Goal: Task Accomplishment & Management: Manage account settings

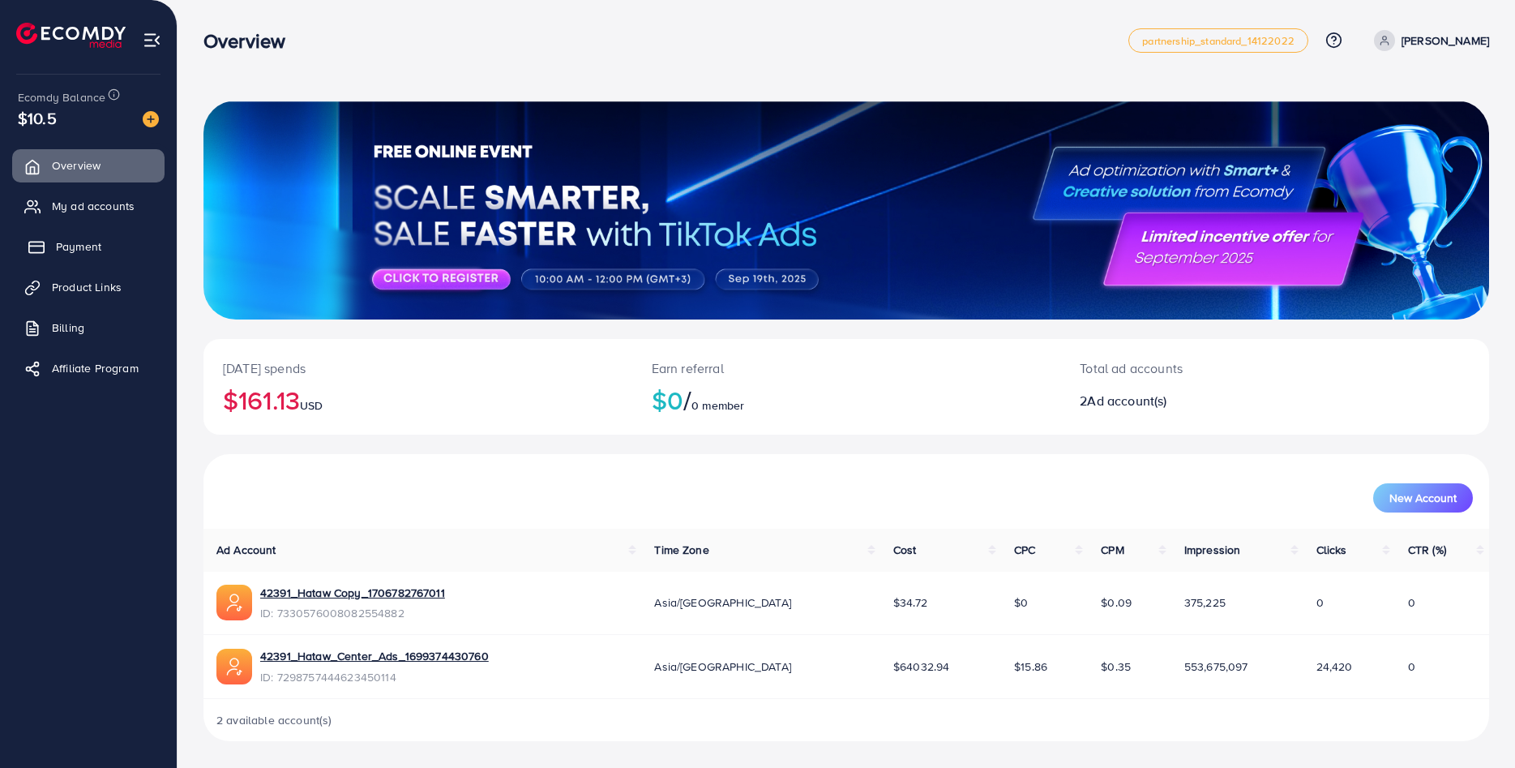
click at [102, 255] on link "Payment" at bounding box center [88, 246] width 152 height 32
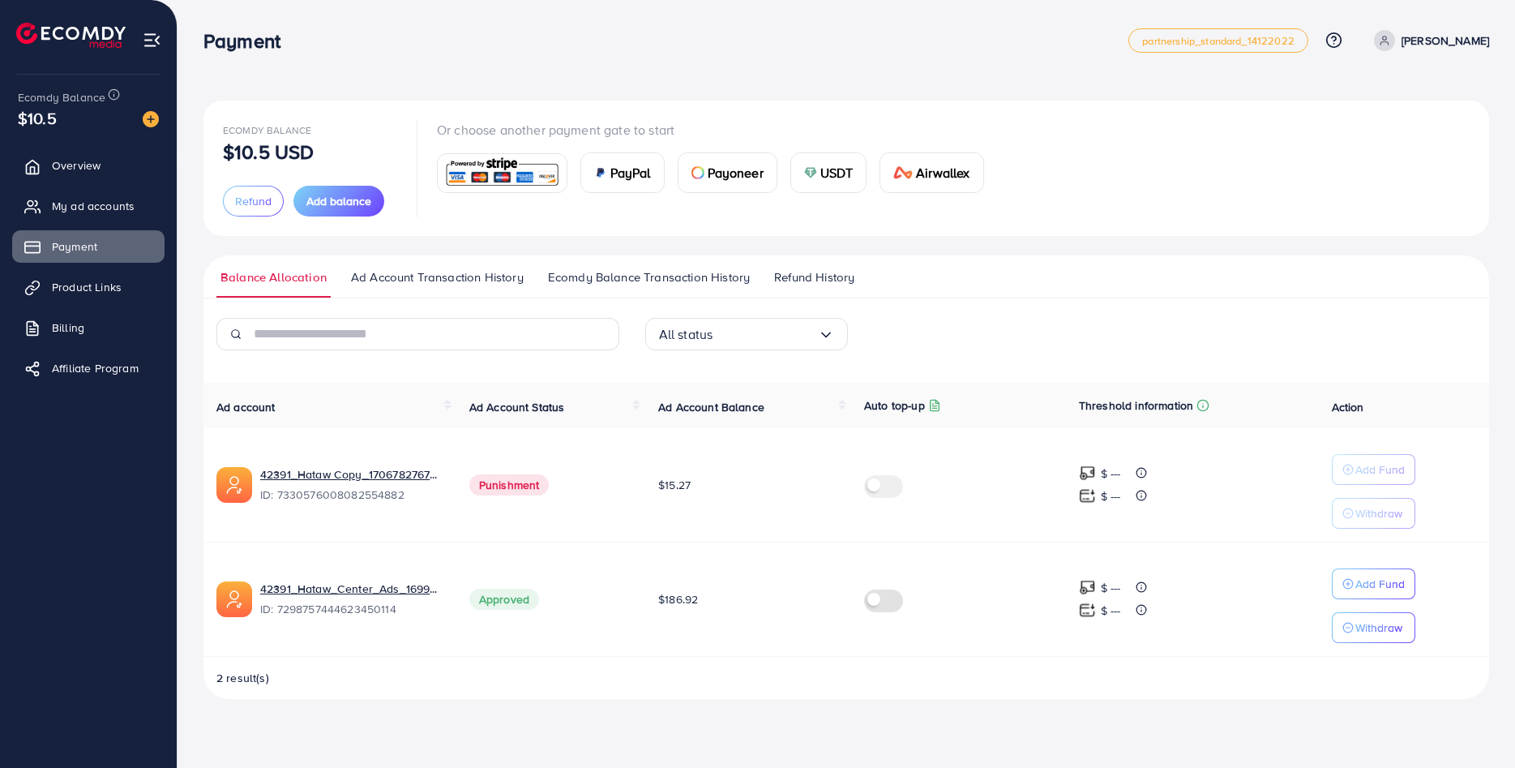
click at [623, 276] on span "Ecomdy Balance Transaction History" at bounding box center [649, 277] width 202 height 18
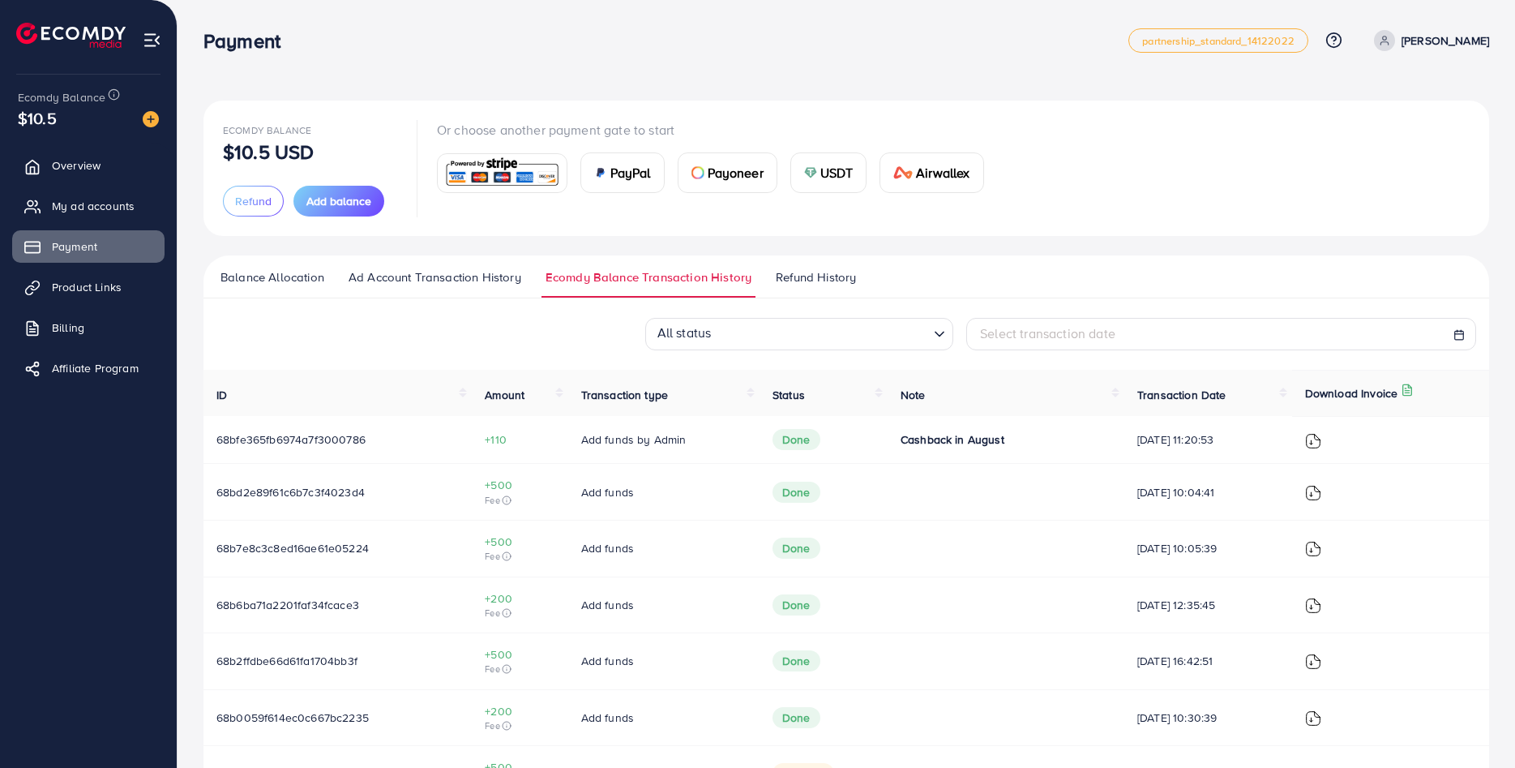
drag, startPoint x: 678, startPoint y: 439, endPoint x: 464, endPoint y: 435, distance: 214.0
click at [464, 435] on tr "68bfe365fb6974a7f3000786 +110 Add funds by Admin Done Cashback in August [DATE]…" at bounding box center [846, 440] width 1286 height 48
click at [341, 318] on div "All status Loading... Select transaction date" at bounding box center [846, 334] width 1286 height 32
drag, startPoint x: 1012, startPoint y: 439, endPoint x: 874, endPoint y: 437, distance: 137.8
click at [888, 437] on td "Cashback in August" at bounding box center [1006, 440] width 237 height 48
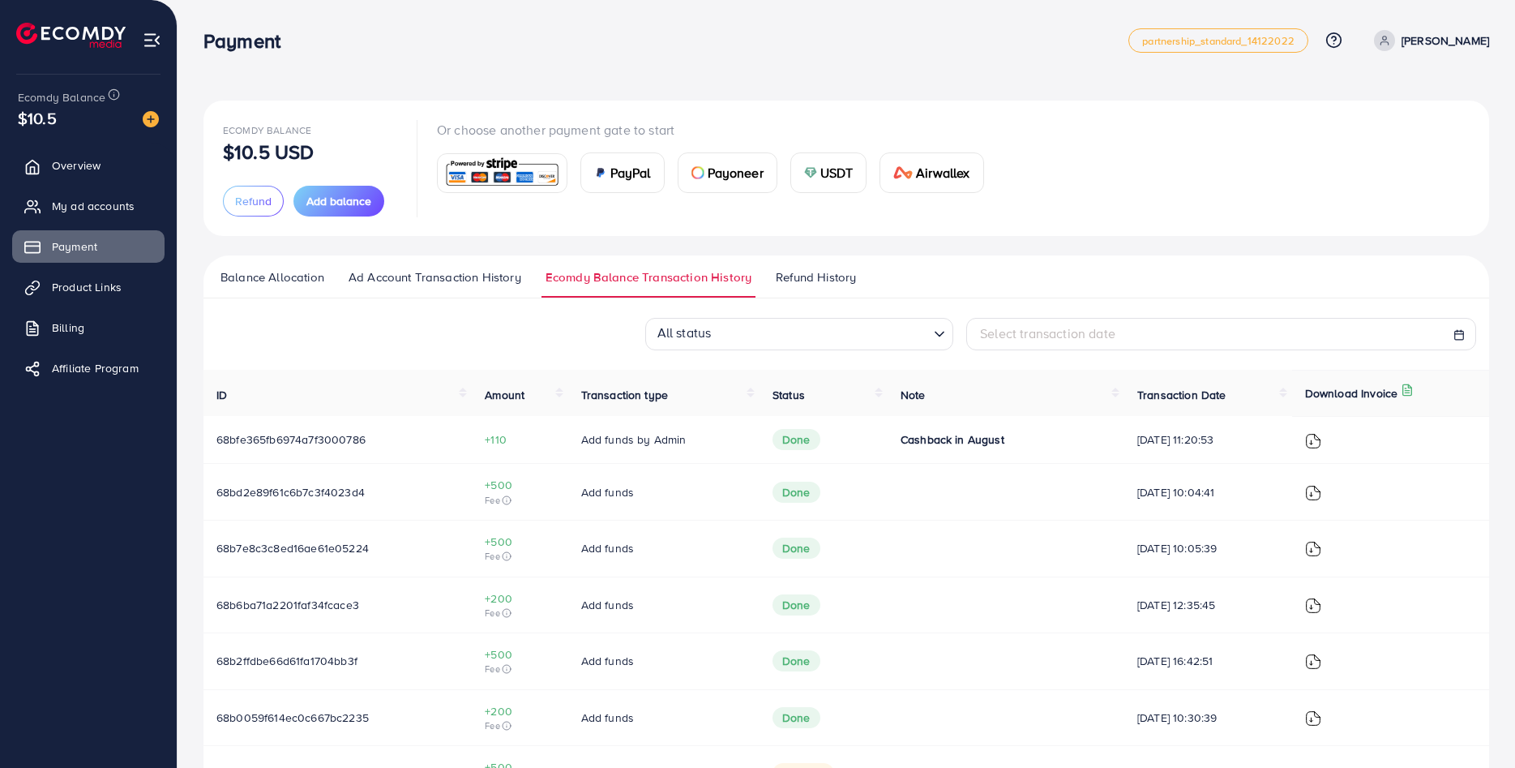
click at [888, 437] on td "Cashback in August" at bounding box center [1006, 440] width 237 height 48
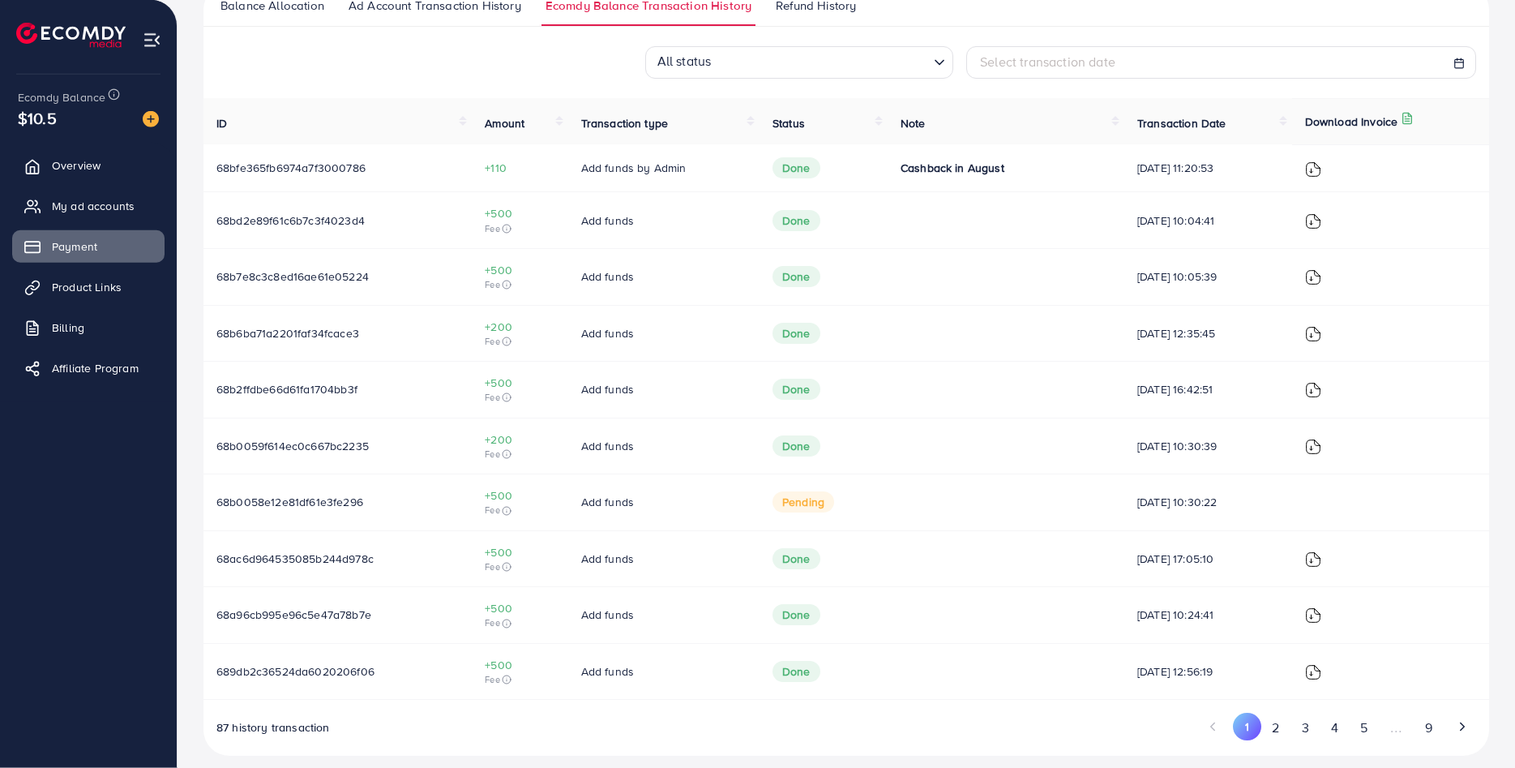
scroll to position [285, 0]
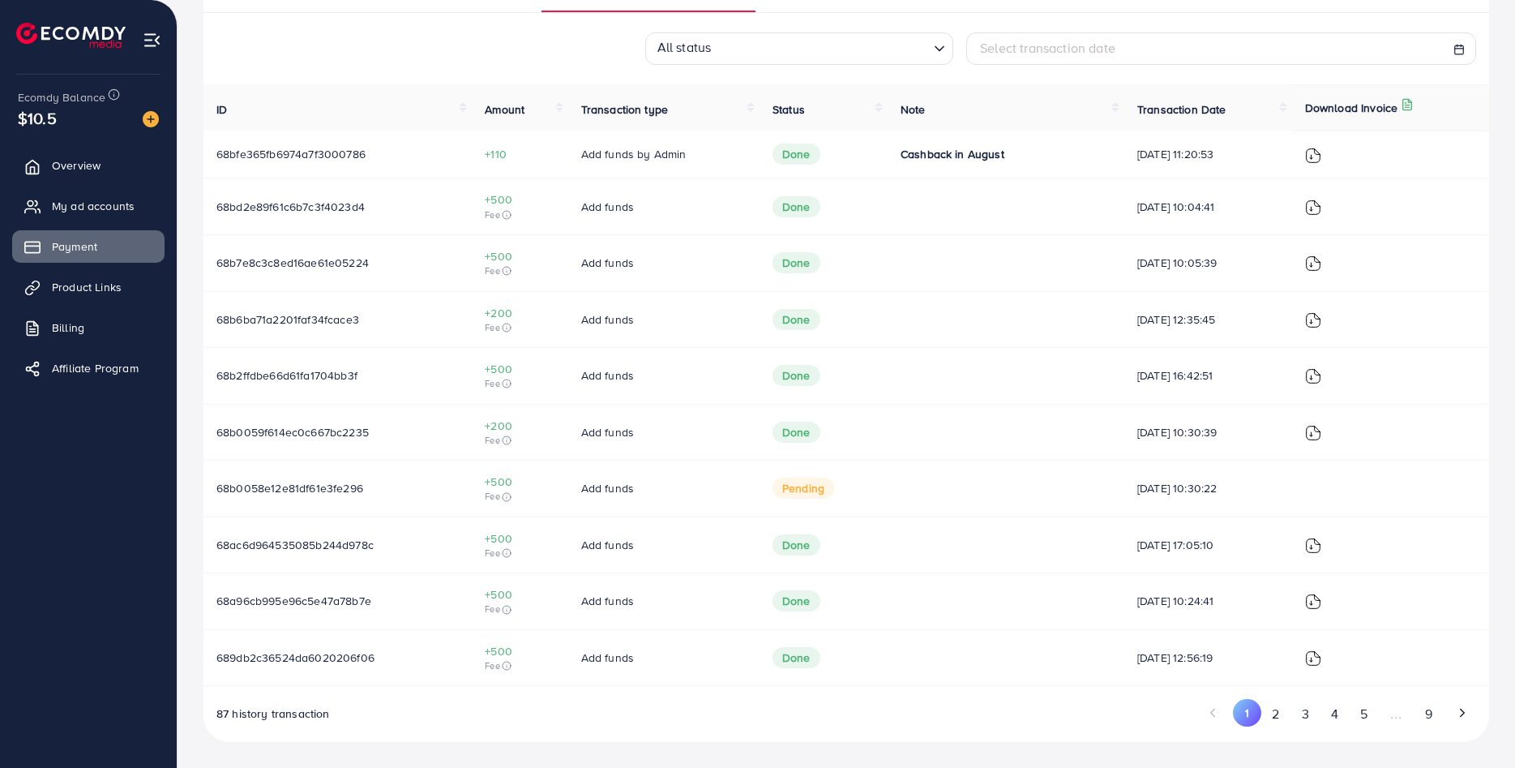
click at [786, 487] on span "pending" at bounding box center [803, 487] width 62 height 21
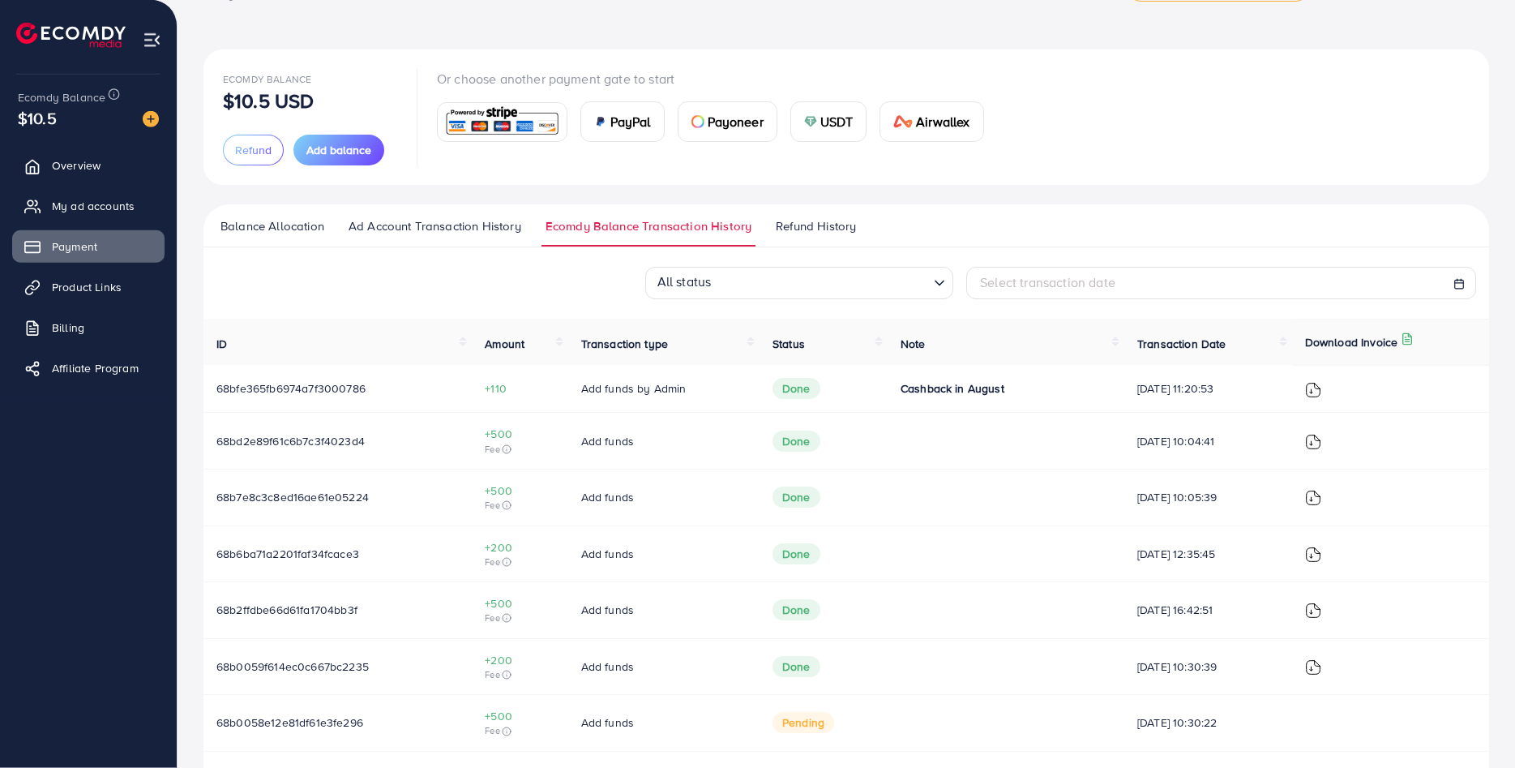
scroll to position [0, 0]
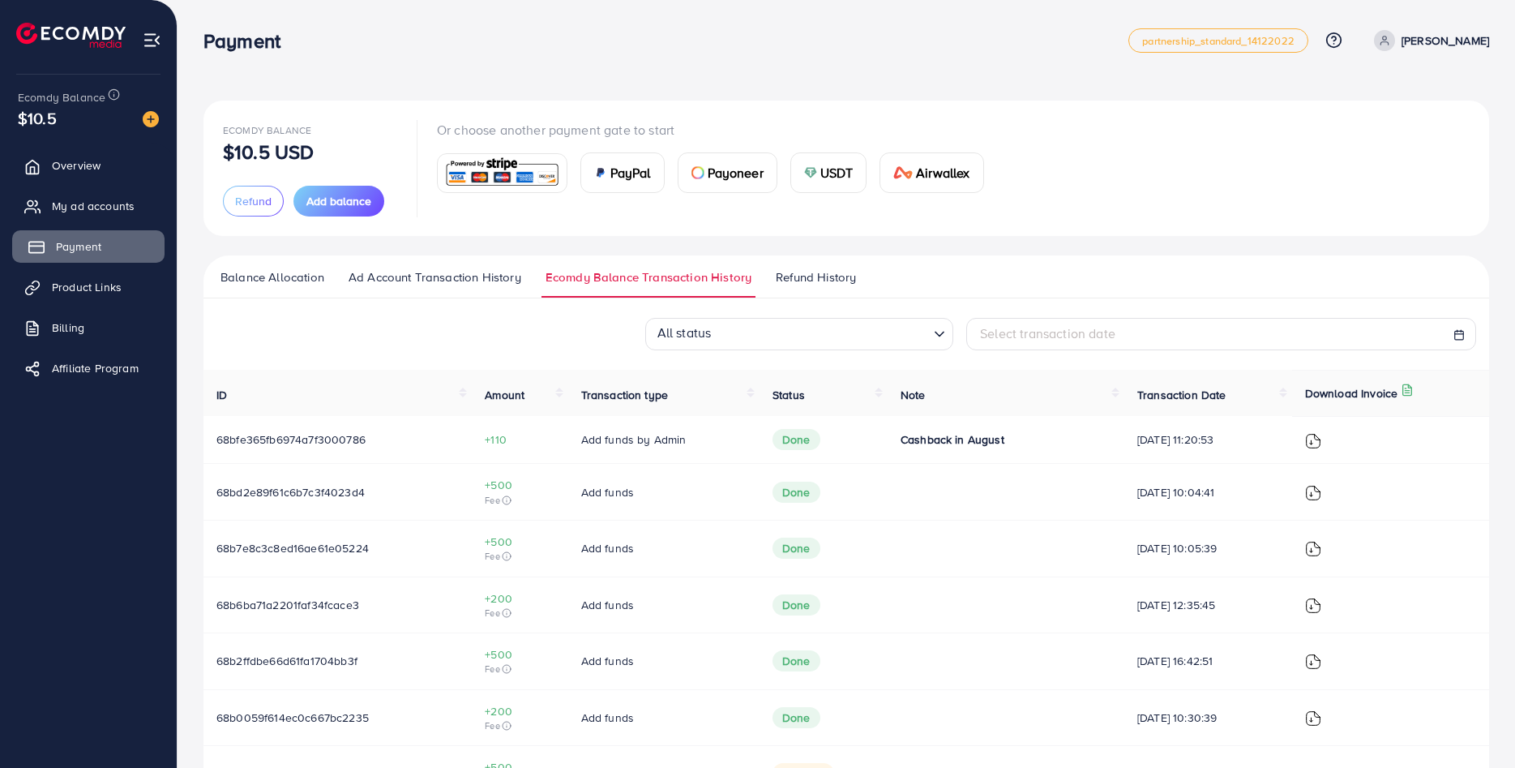
click at [92, 251] on span "Payment" at bounding box center [78, 246] width 45 height 16
click at [244, 272] on span "Balance Allocation" at bounding box center [272, 277] width 104 height 18
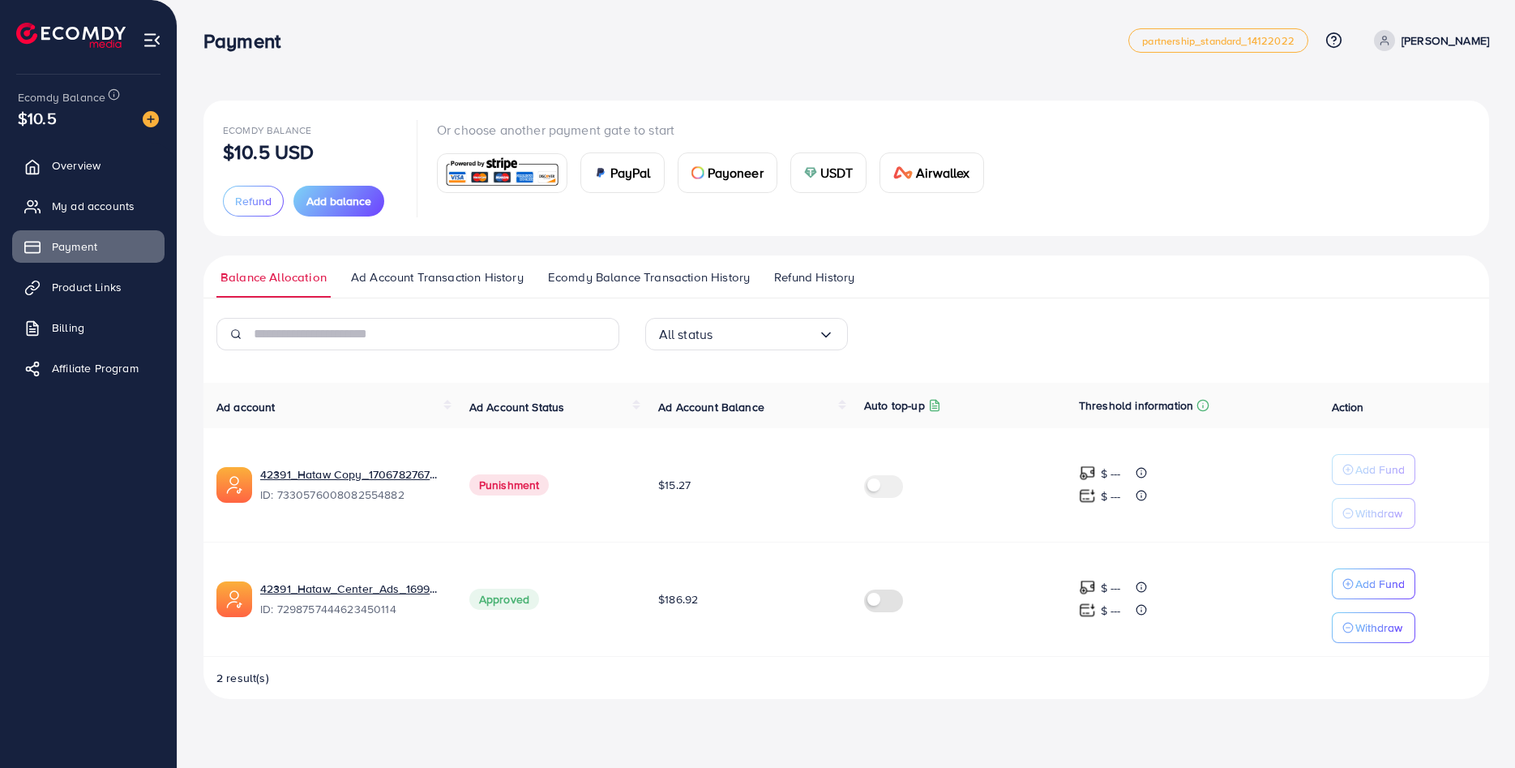
click at [816, 499] on td "$15.27" at bounding box center [748, 485] width 206 height 114
click at [832, 338] on icon "Search for option" at bounding box center [826, 335] width 16 height 16
click at [832, 338] on span "Search for option" at bounding box center [826, 333] width 16 height 19
click at [897, 335] on div "All status Loading..." at bounding box center [846, 340] width 429 height 45
click at [511, 293] on link "Ad Account Transaction History" at bounding box center [437, 282] width 181 height 29
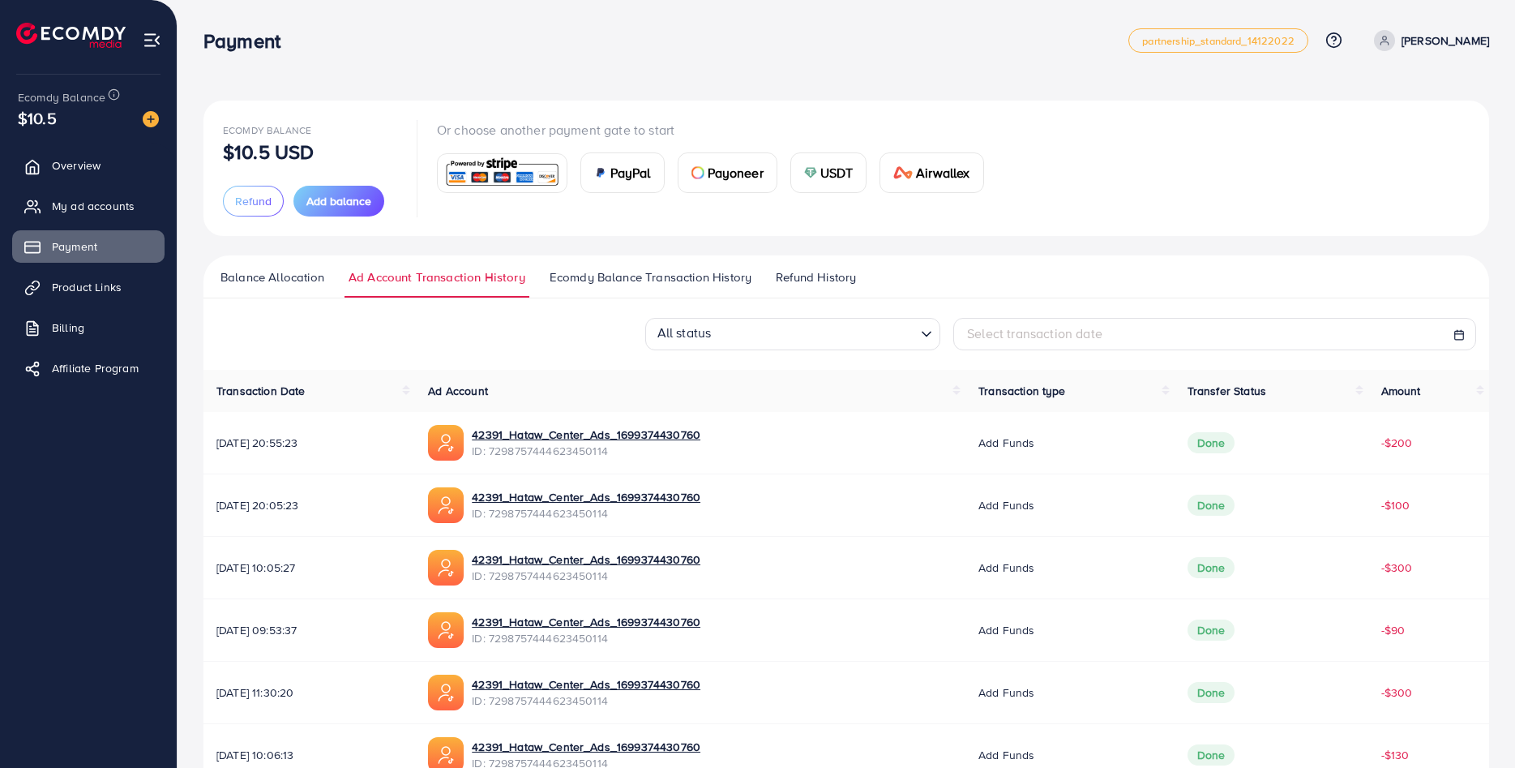
click at [782, 269] on span "Refund History" at bounding box center [816, 277] width 80 height 18
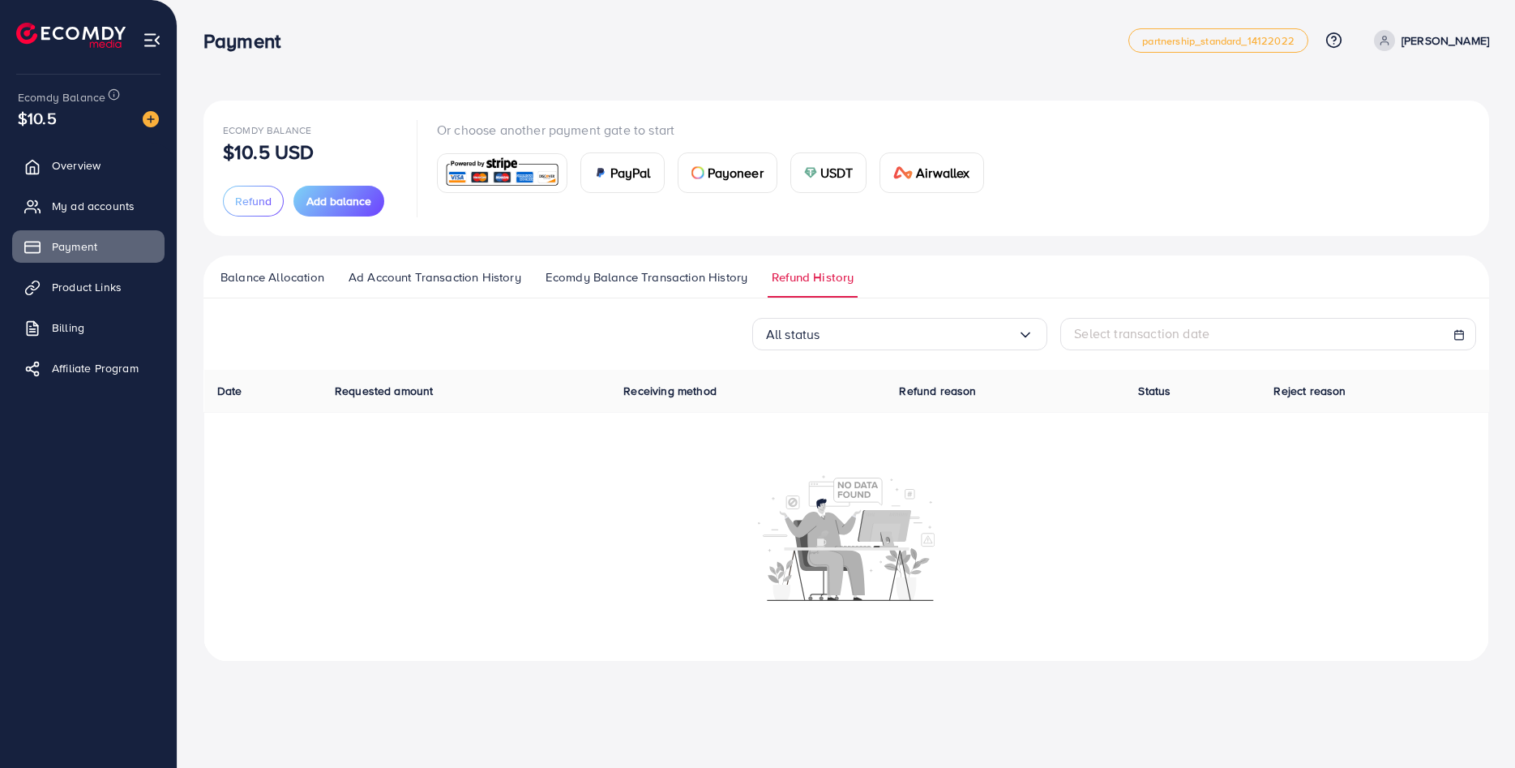
click at [685, 269] on span "Ecomdy Balance Transaction History" at bounding box center [647, 277] width 202 height 18
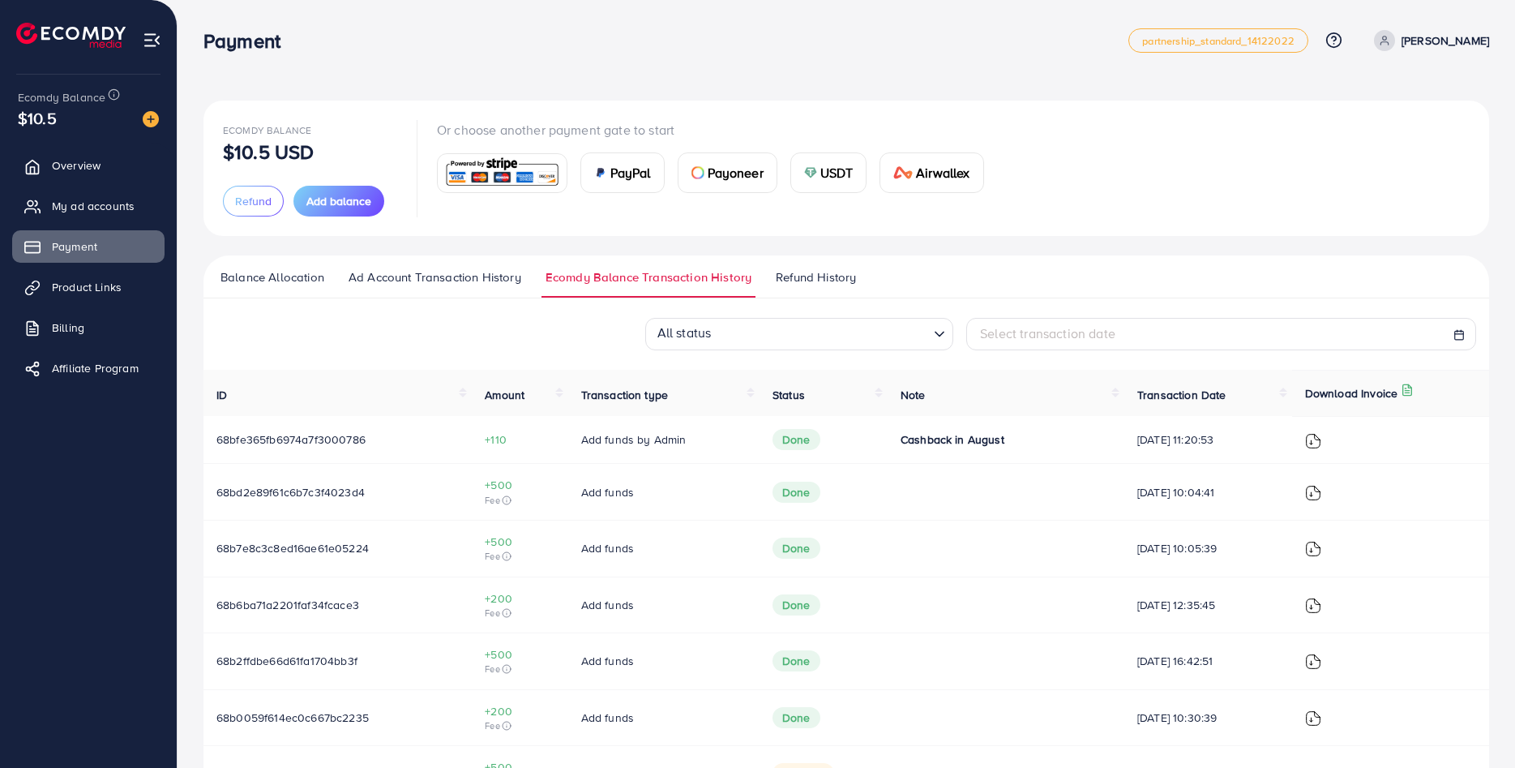
click at [479, 275] on span "Ad Account Transaction History" at bounding box center [435, 277] width 173 height 18
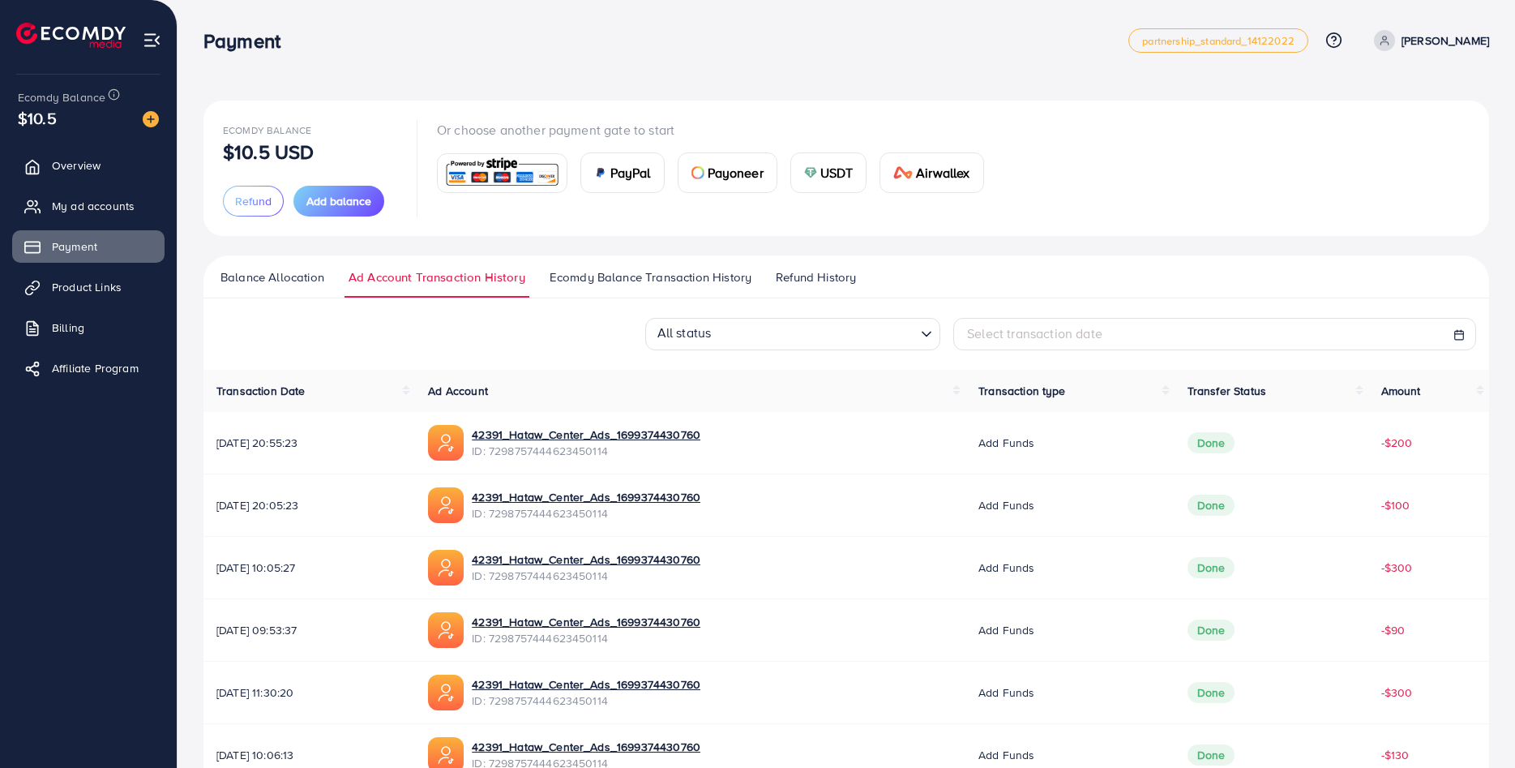
click at [317, 267] on ul "Balance Allocation Ad Account Transaction History Ecomdy Balance Transaction Hi…" at bounding box center [846, 276] width 1286 height 43
click at [306, 270] on span "Balance Allocation" at bounding box center [272, 277] width 104 height 18
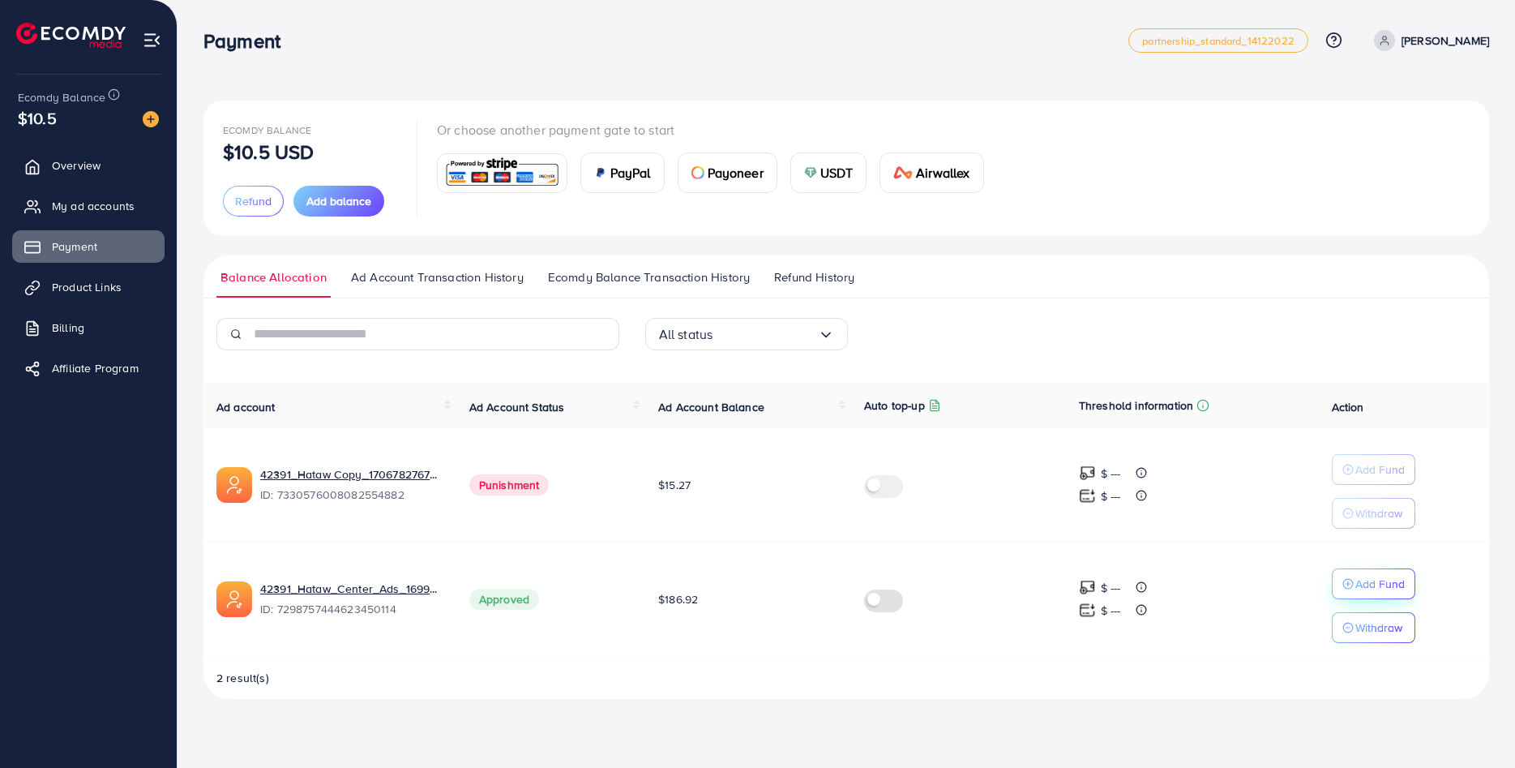
click at [1375, 572] on button "Add Fund" at bounding box center [1373, 583] width 83 height 31
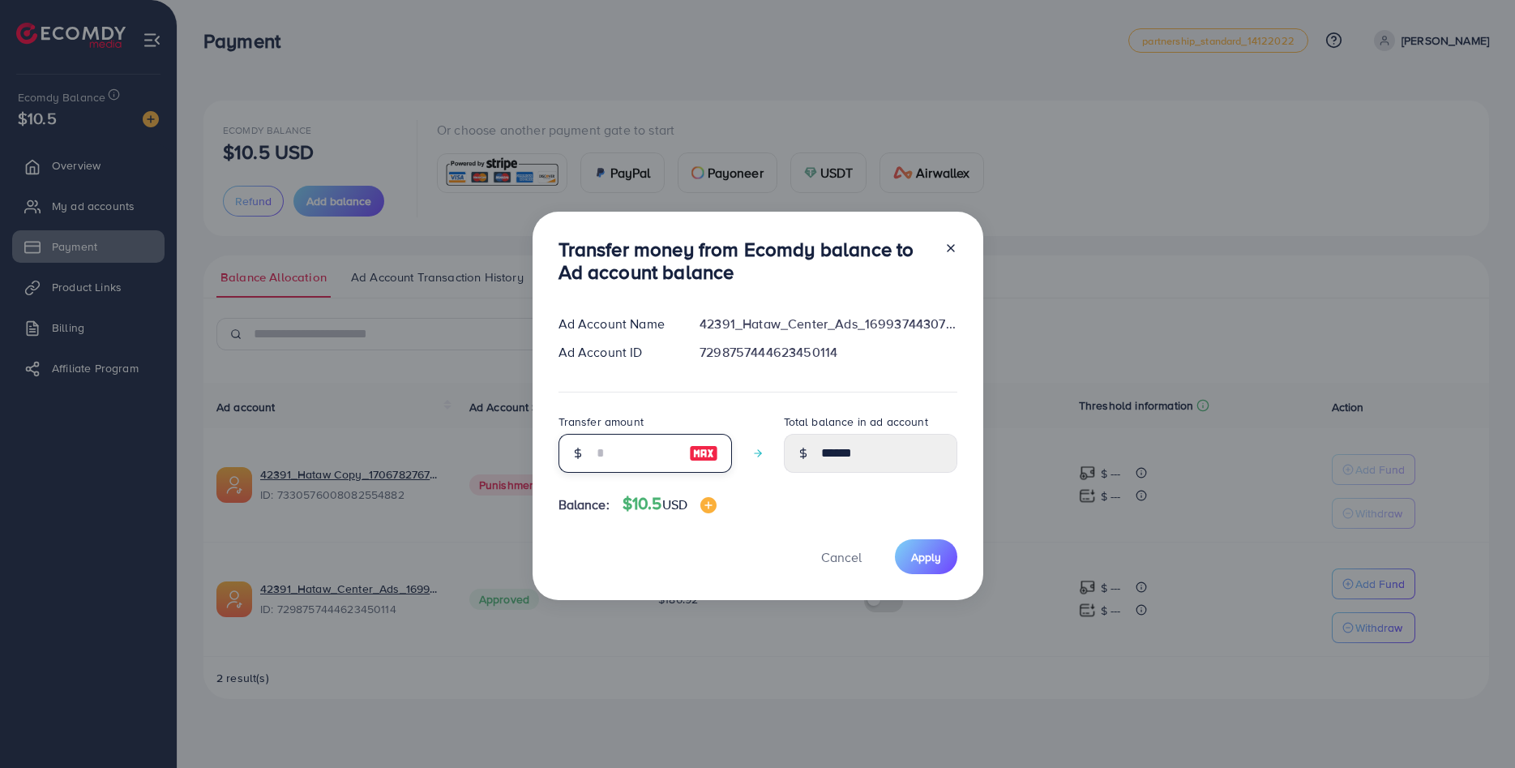
click at [635, 465] on input "number" at bounding box center [636, 453] width 81 height 39
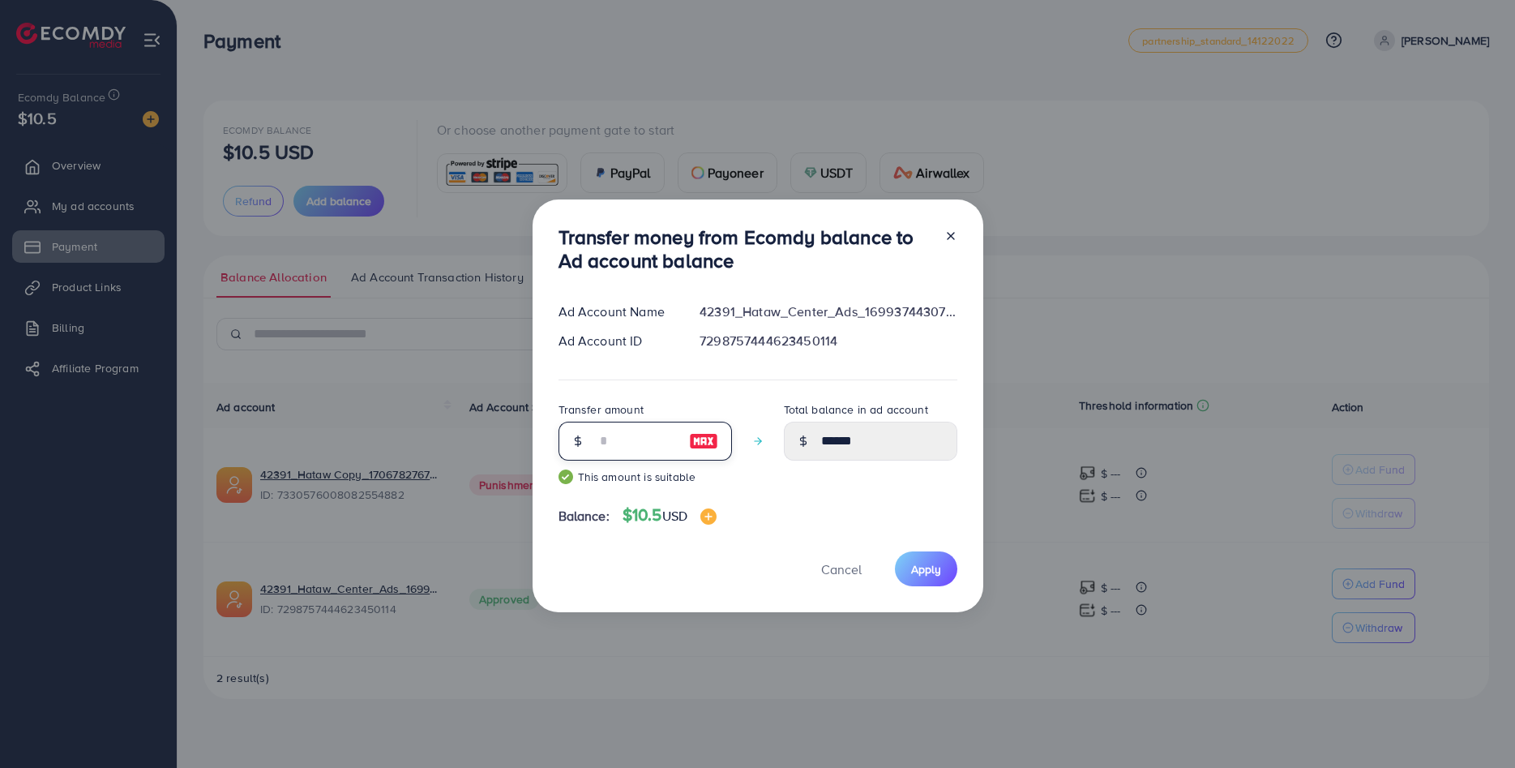
type input "*"
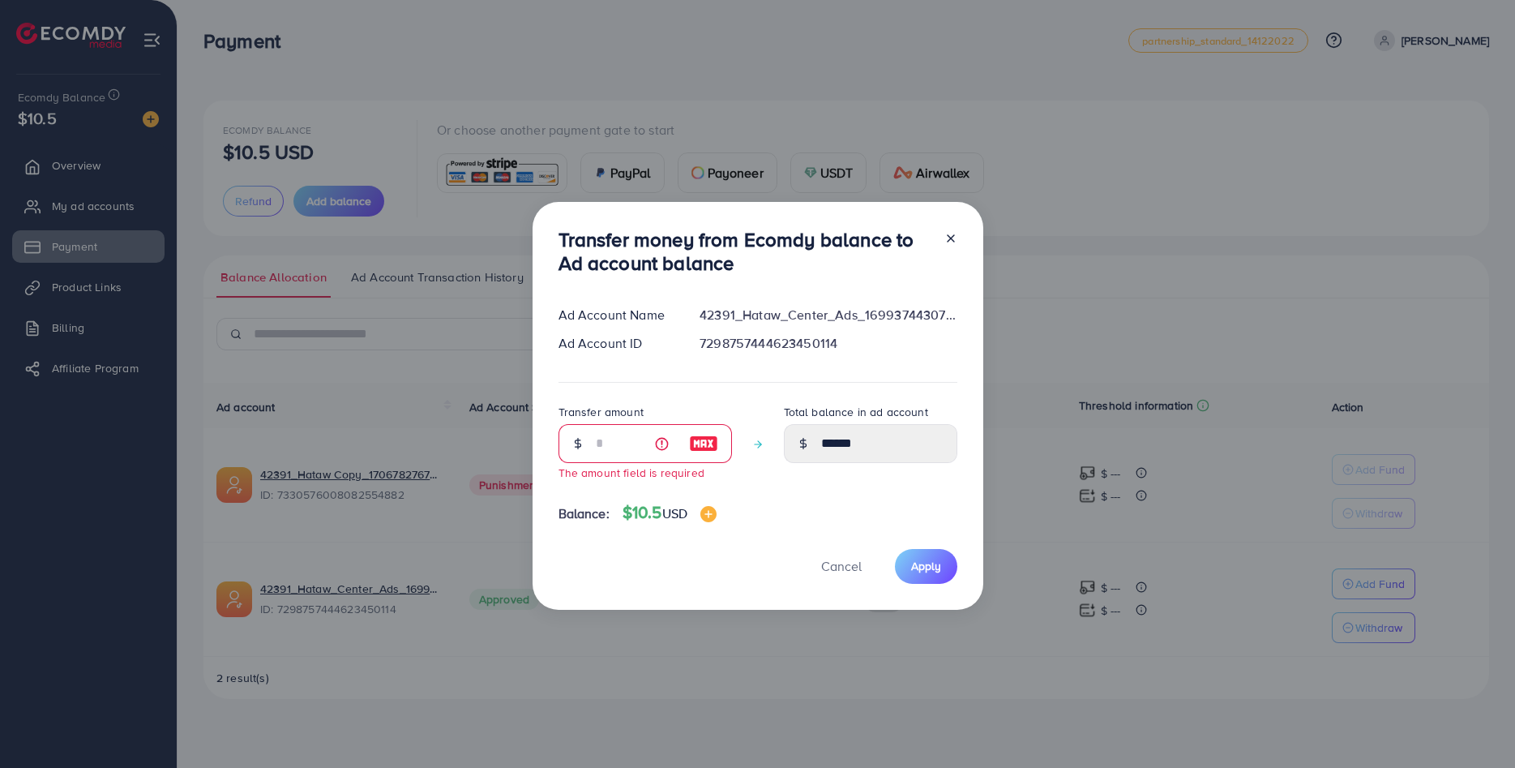
click at [950, 237] on icon at bounding box center [950, 238] width 13 height 13
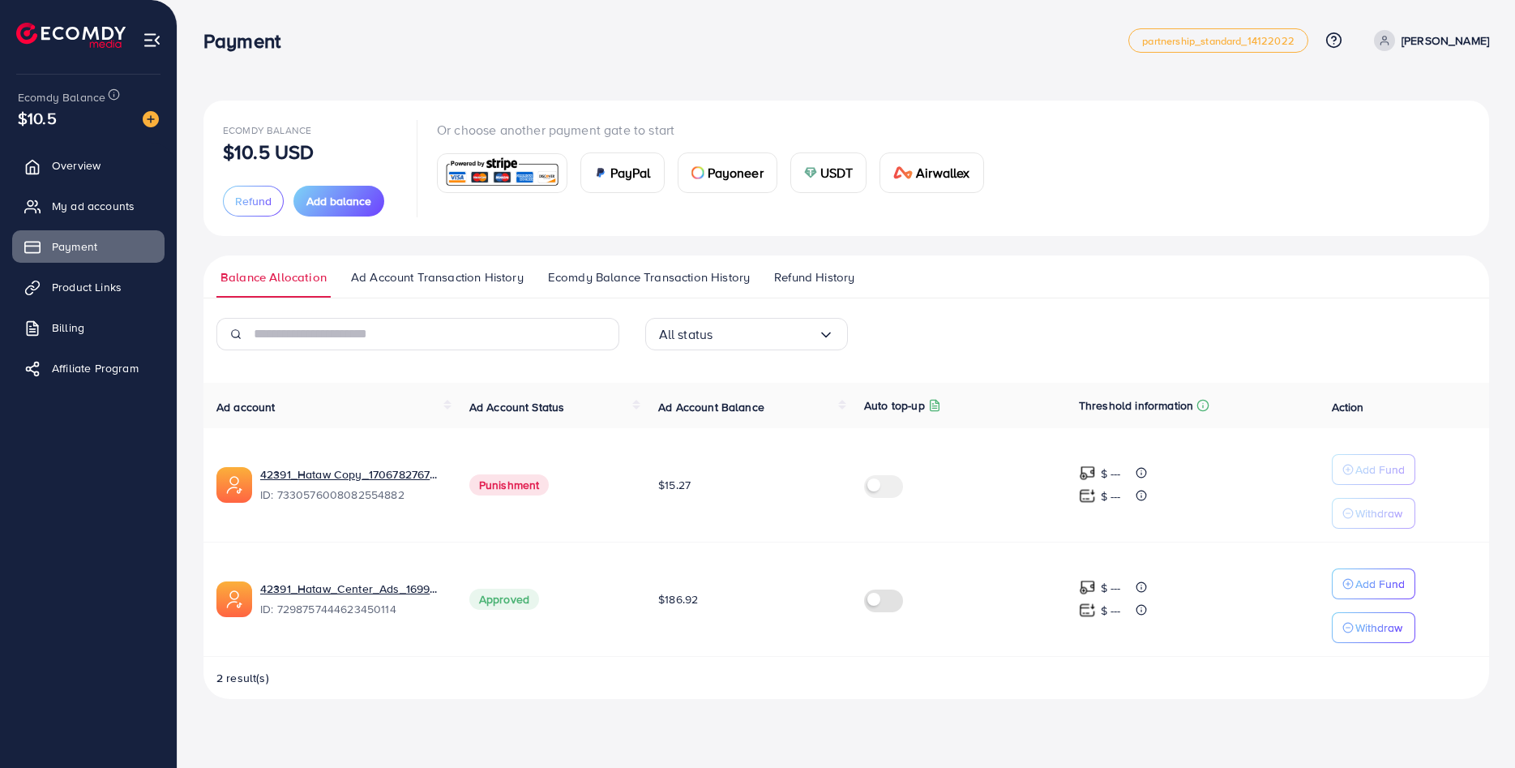
click at [1105, 232] on div "Ecomdy Balance $10.5 USD Refund Add balance Or choose another payment gate to s…" at bounding box center [846, 168] width 1286 height 135
click at [470, 77] on div "Ecomdy Balance $10.5 USD Refund Add balance Or choose another payment gate to s…" at bounding box center [846, 362] width 1337 height 725
click at [116, 209] on span "My ad accounts" at bounding box center [97, 206] width 83 height 16
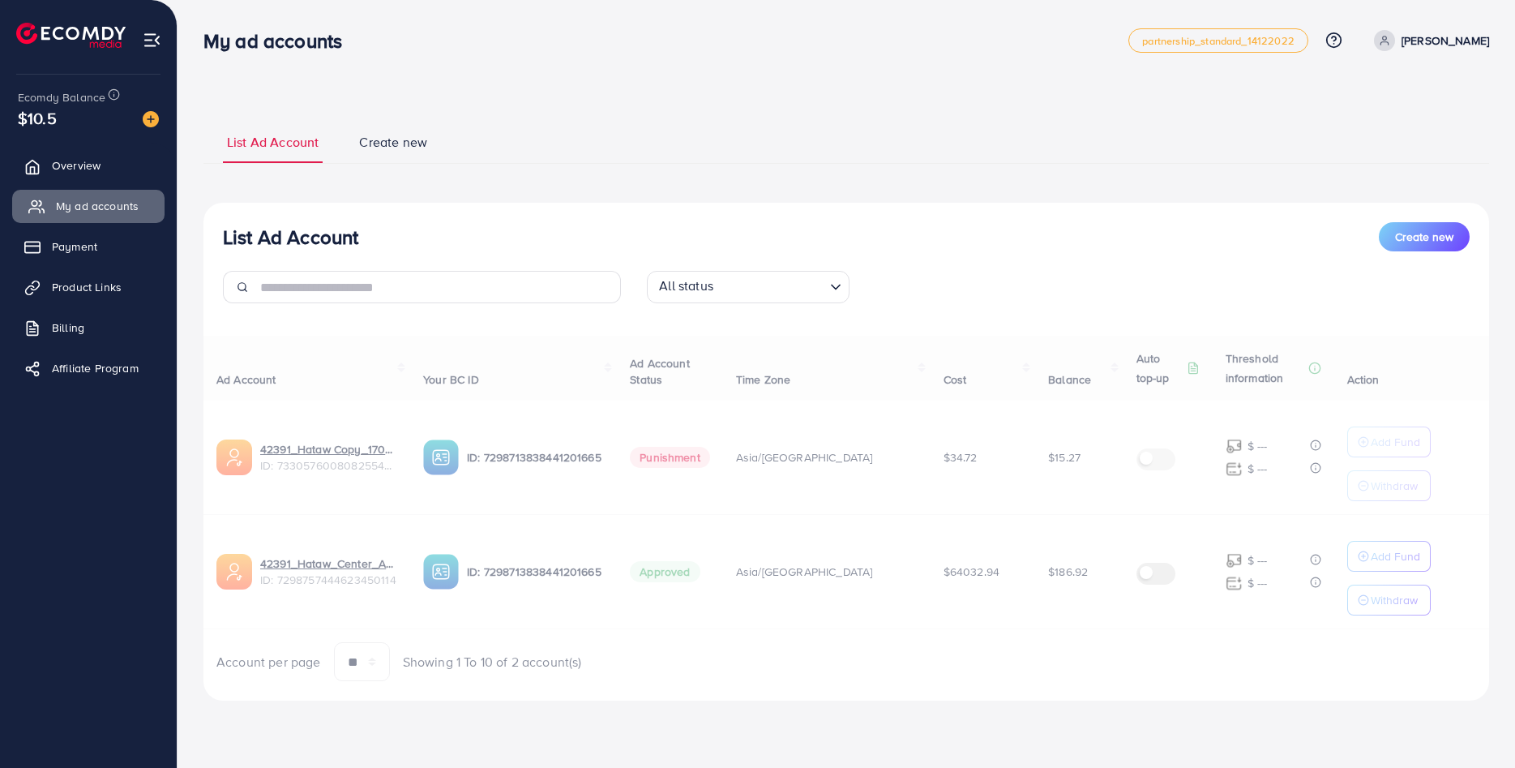
click at [113, 208] on span "My ad accounts" at bounding box center [97, 206] width 83 height 16
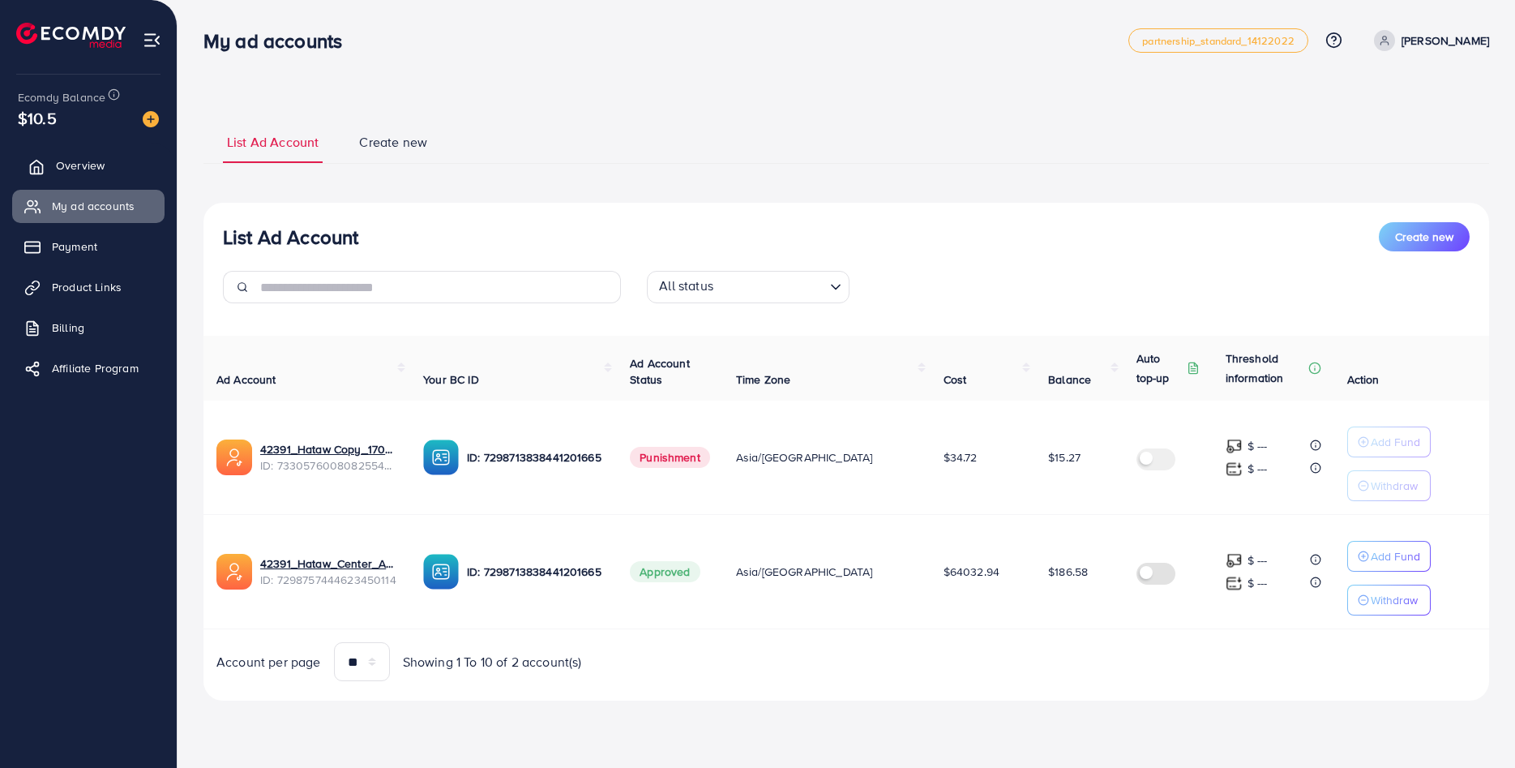
click at [78, 164] on span "Overview" at bounding box center [80, 165] width 49 height 16
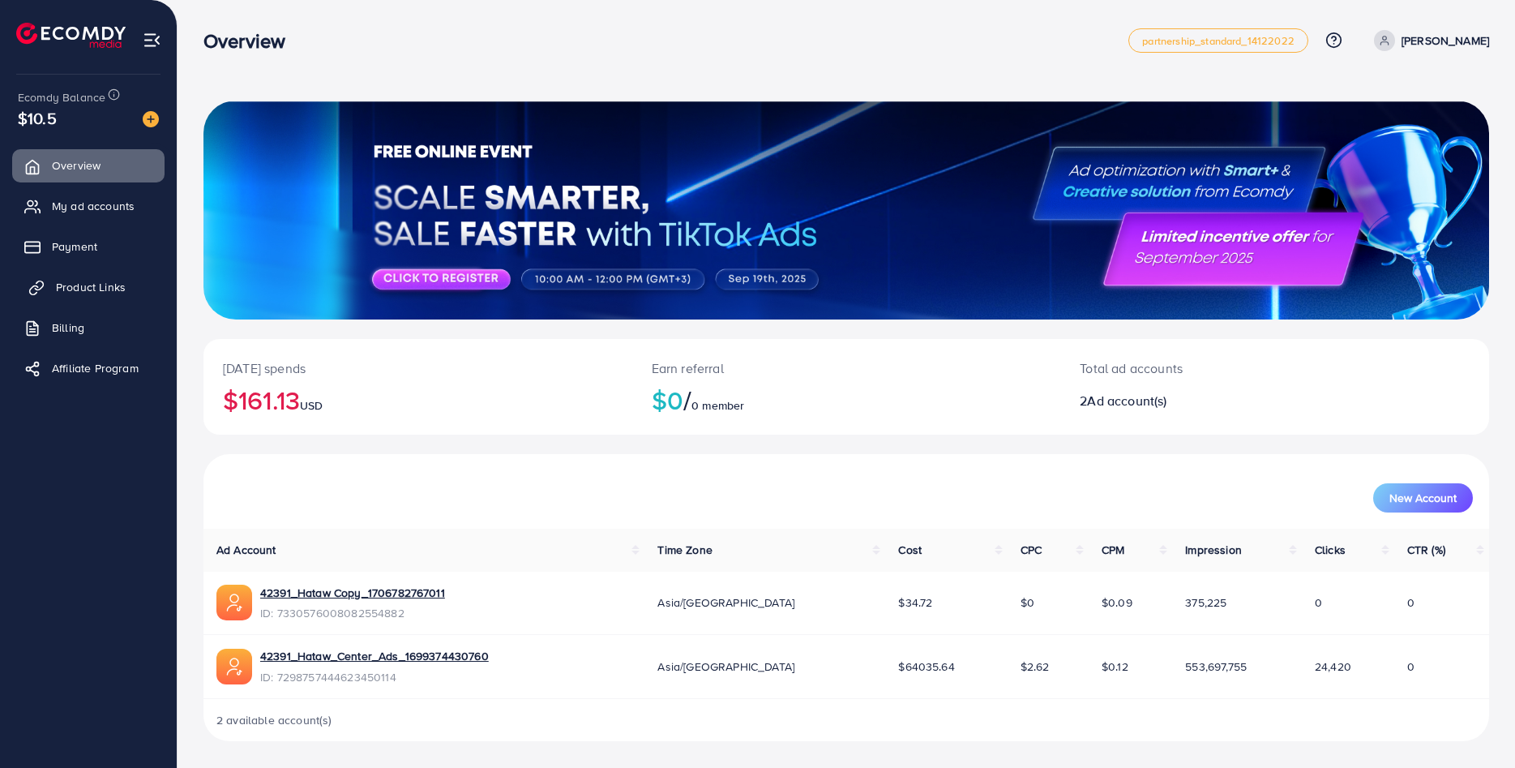
click at [62, 280] on span "Product Links" at bounding box center [91, 287] width 70 height 16
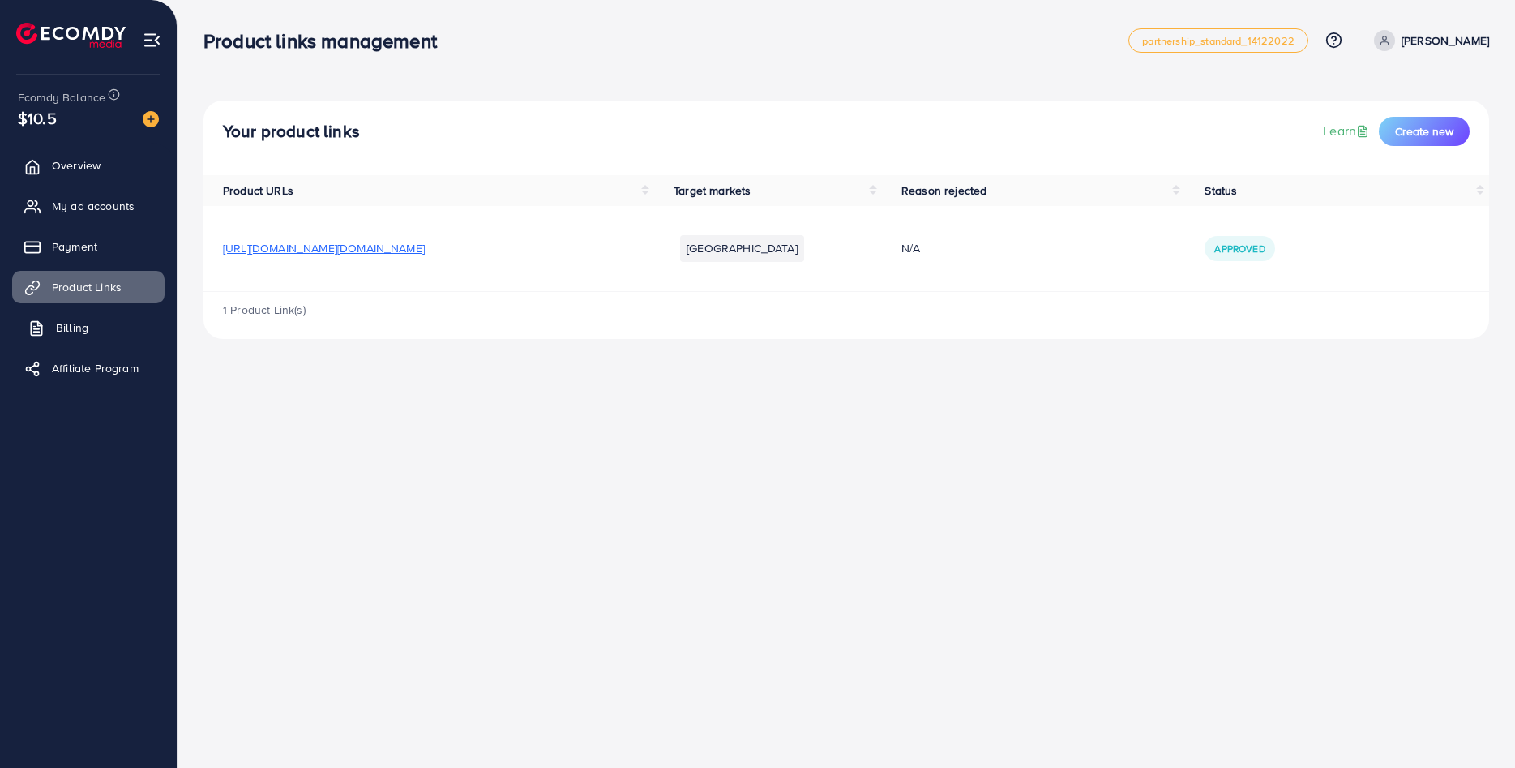
click at [85, 325] on span "Billing" at bounding box center [72, 327] width 32 height 16
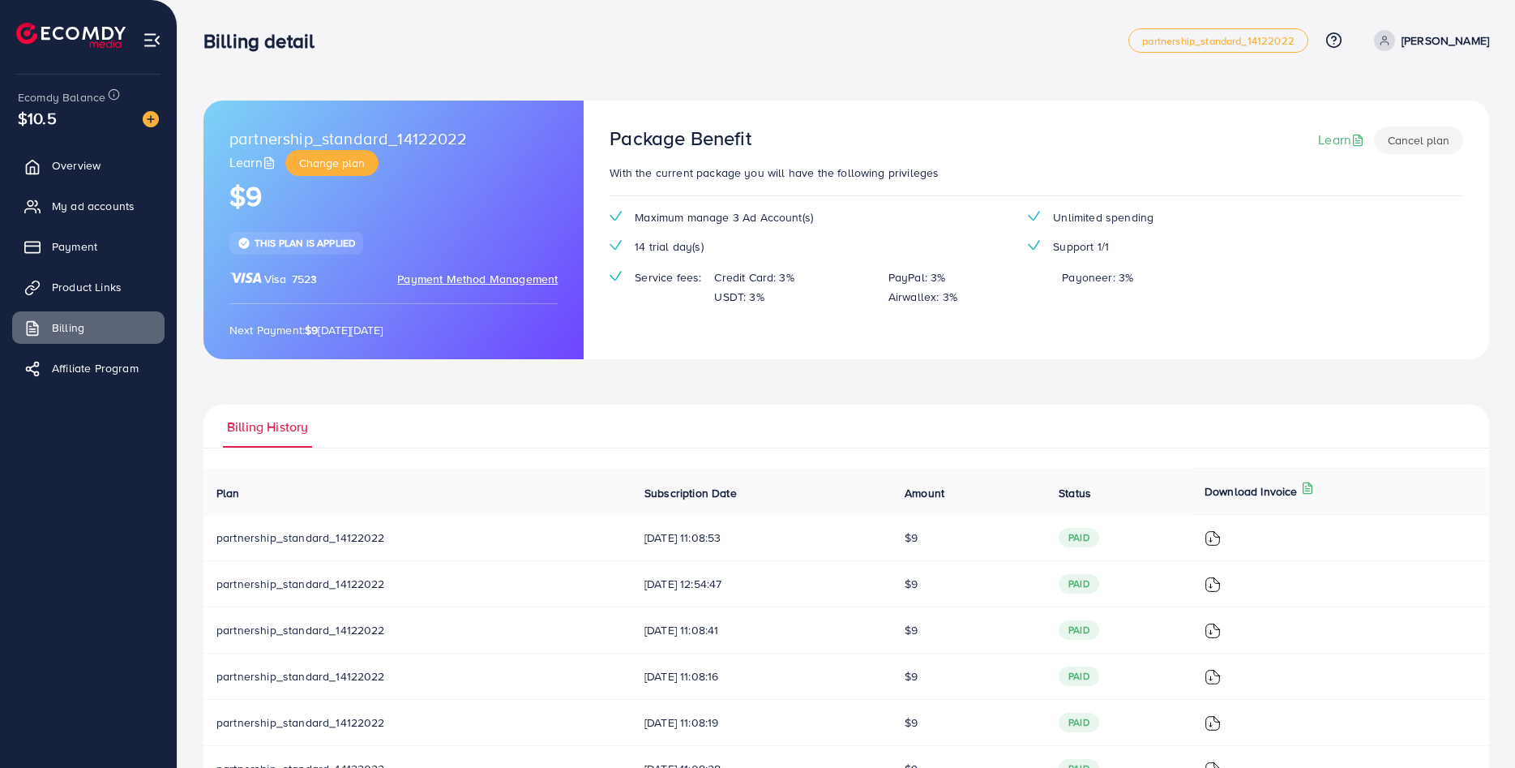
scroll to position [291, 0]
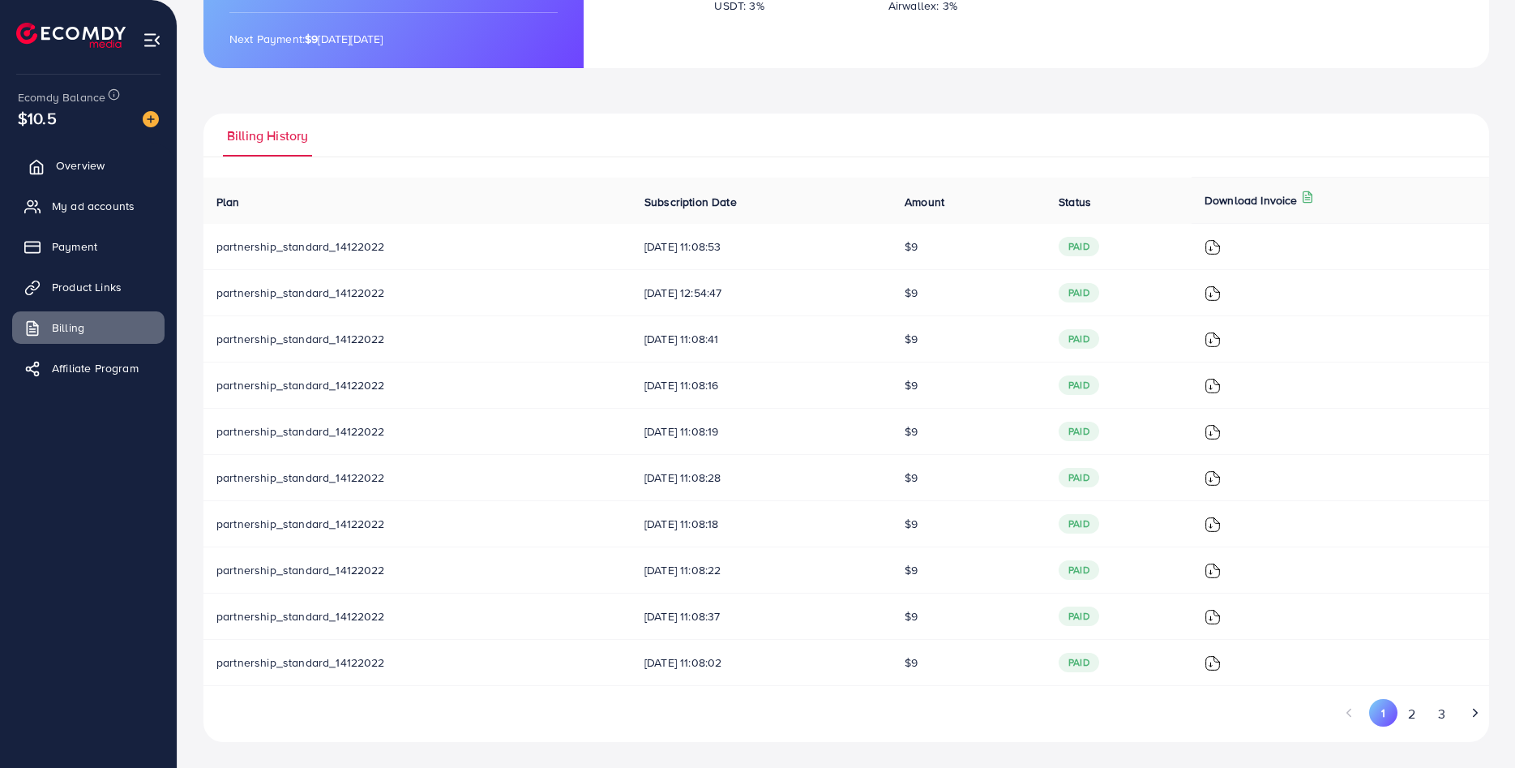
click at [106, 161] on link "Overview" at bounding box center [88, 165] width 152 height 32
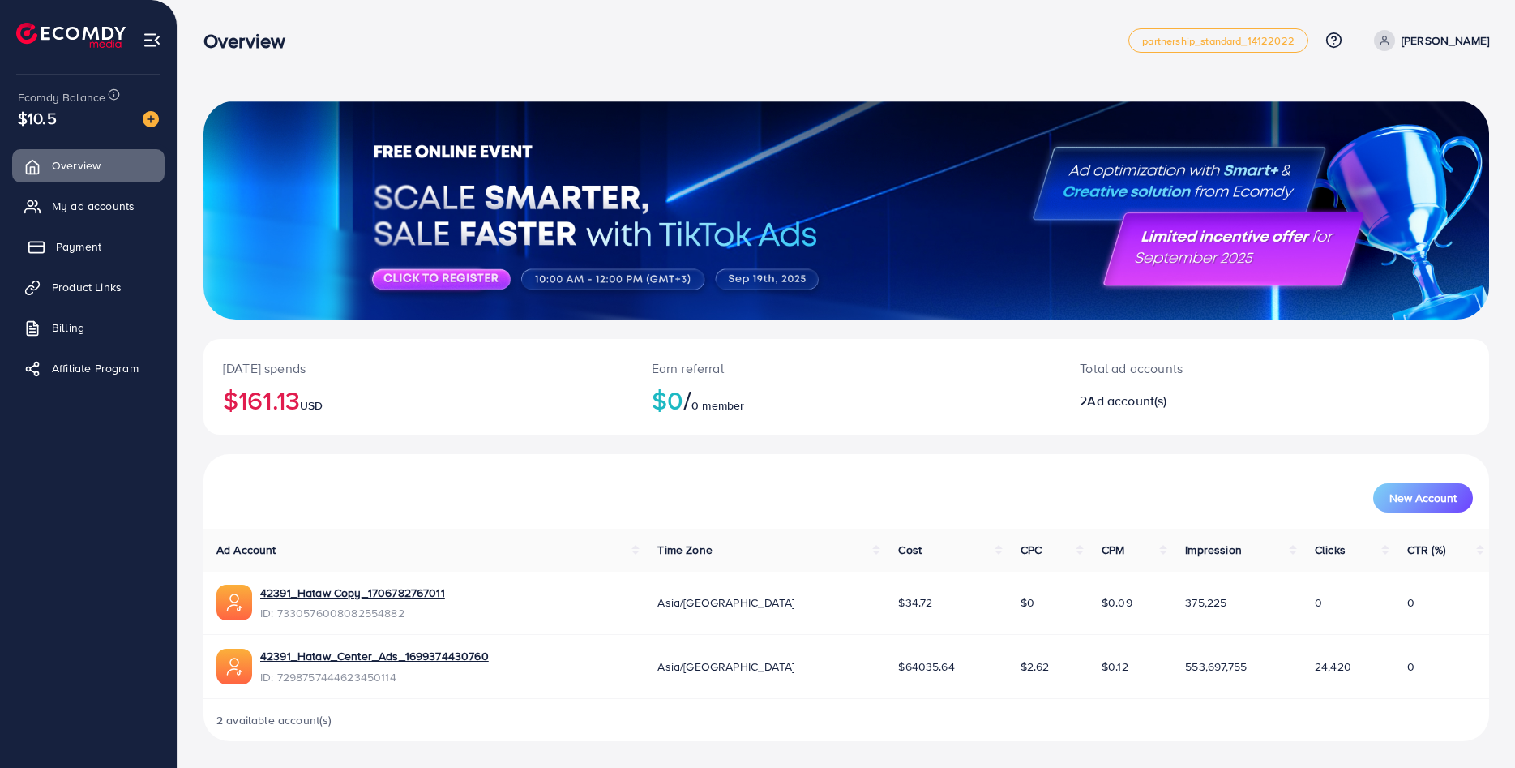
click at [115, 251] on link "Payment" at bounding box center [88, 246] width 152 height 32
